Goal: Use online tool/utility

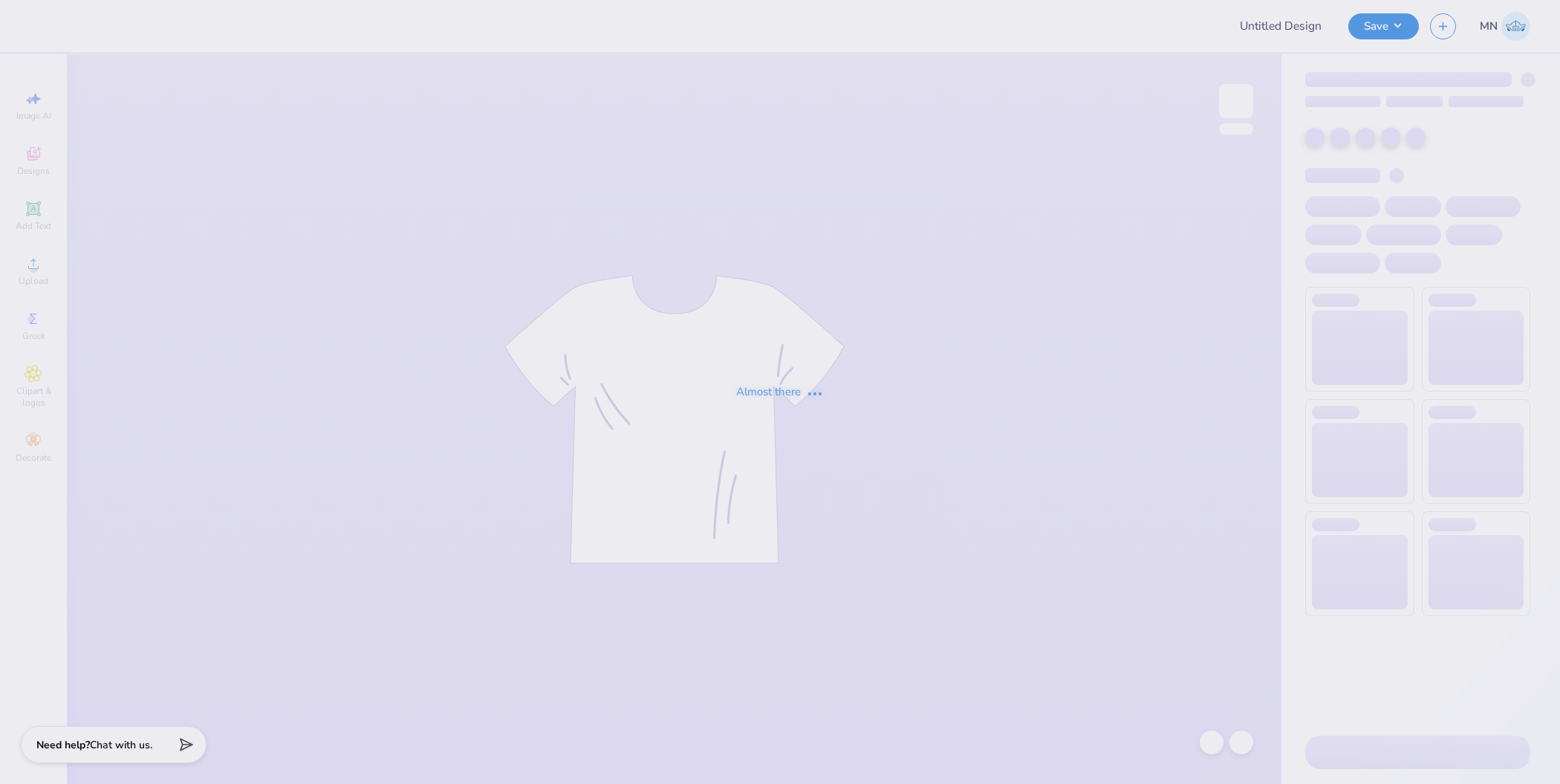
type input "Pike Polos"
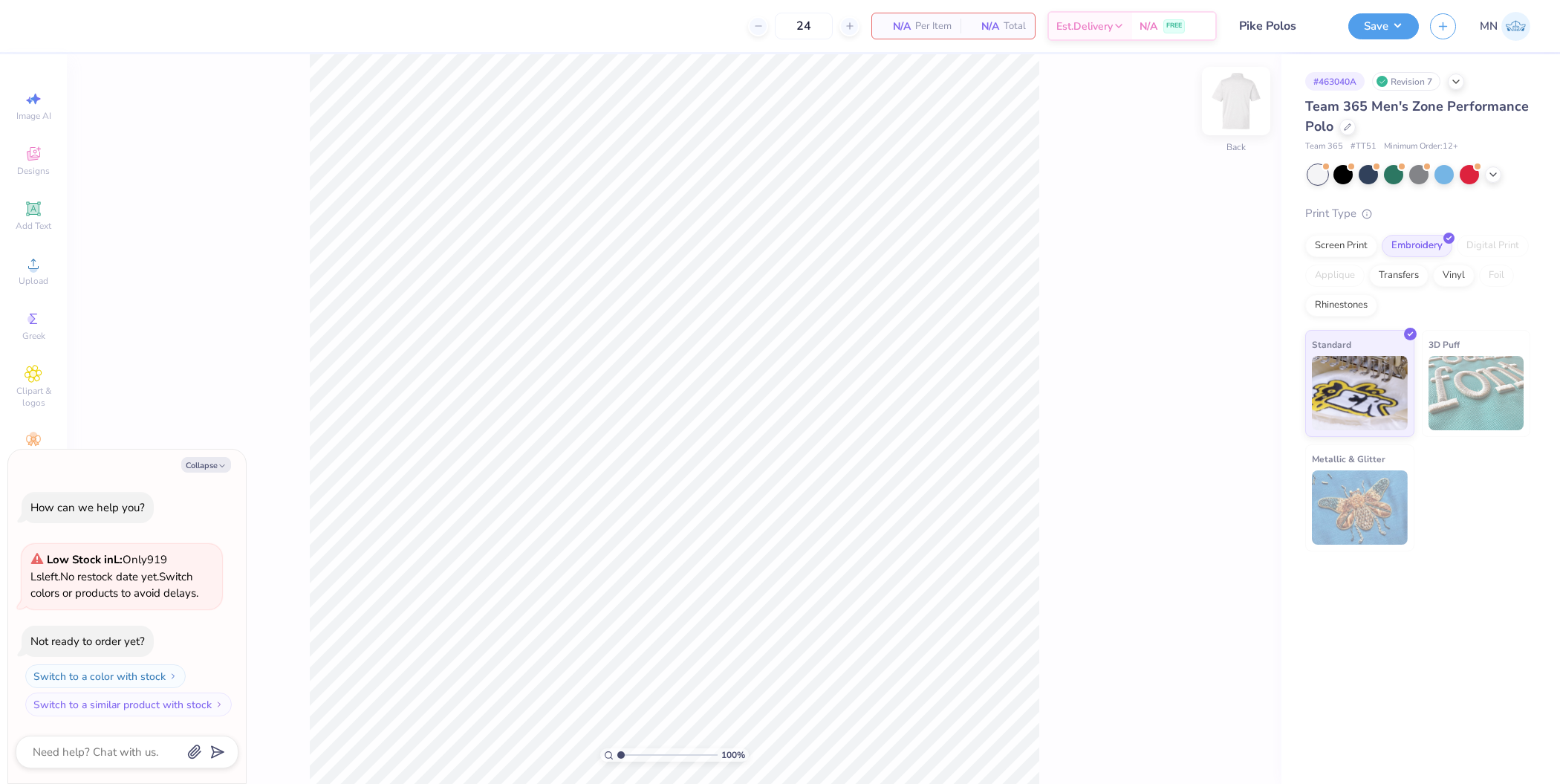
click at [1243, 86] on img at bounding box center [1236, 100] width 59 height 59
drag, startPoint x: 621, startPoint y: 756, endPoint x: 608, endPoint y: 753, distance: 13.3
click at [617, 753] on input "range" at bounding box center [667, 755] width 100 height 13
click at [608, 753] on icon at bounding box center [609, 755] width 9 height 9
click at [215, 475] on div "Collapse How can we help you? Low Stock in L : Only 919 Ls left. No restock dat…" at bounding box center [127, 617] width 238 height 334
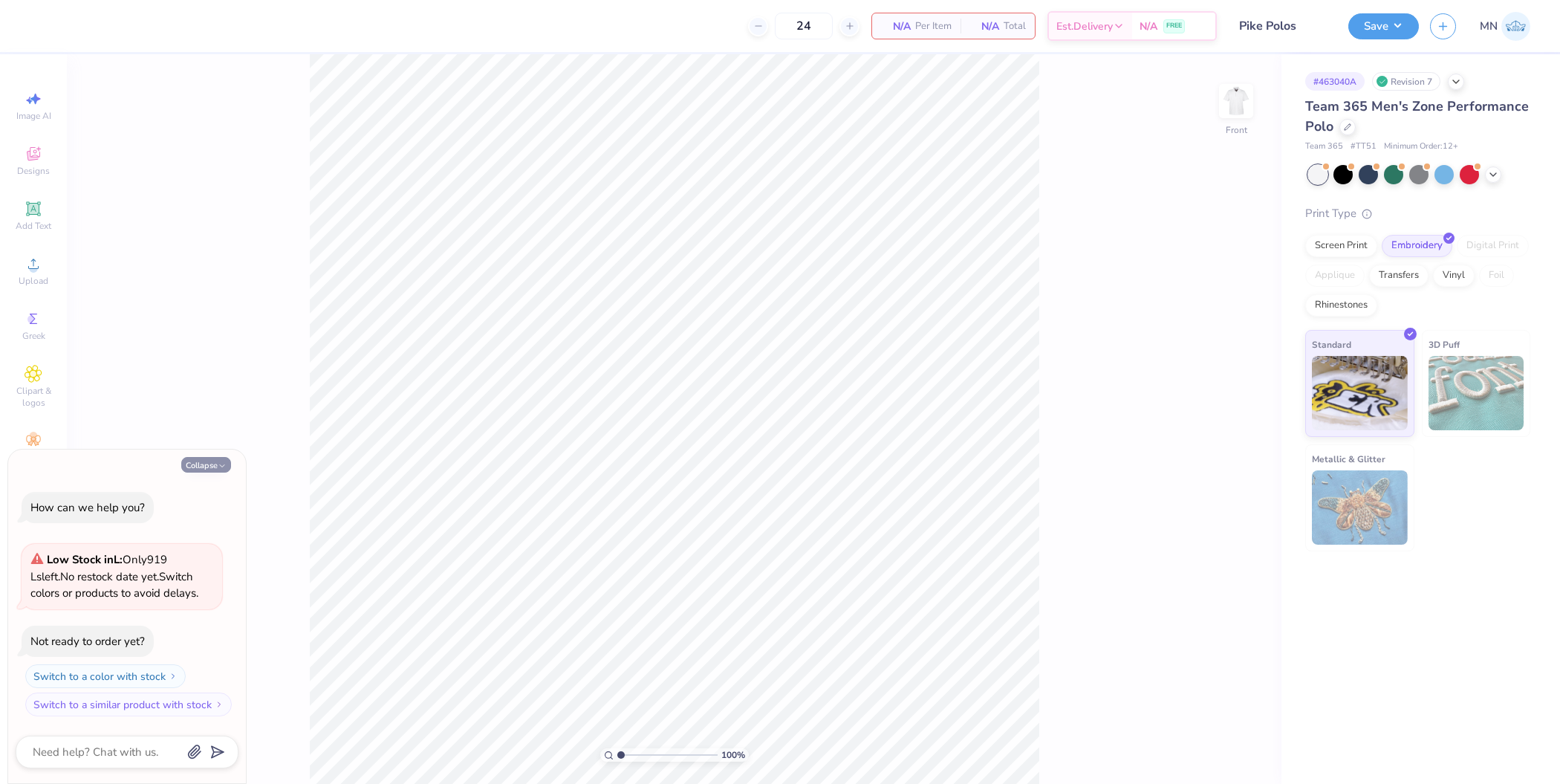
click at [211, 466] on button "Collapse" at bounding box center [206, 465] width 50 height 16
type textarea "x"
